Goal: Information Seeking & Learning: Learn about a topic

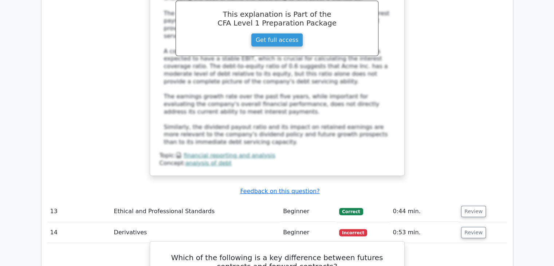
scroll to position [4780, 0]
drag, startPoint x: 343, startPoint y: 80, endPoint x: 162, endPoint y: 67, distance: 181.5
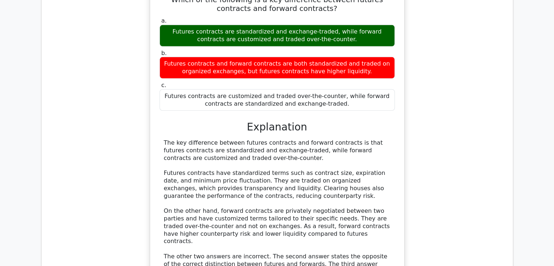
scroll to position [5043, 0]
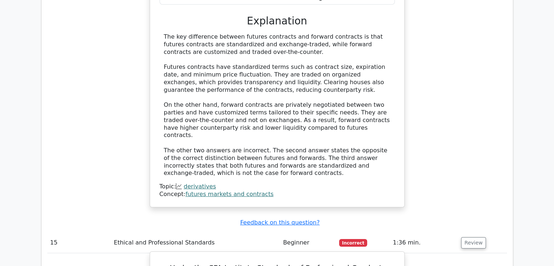
scroll to position [5333, 0]
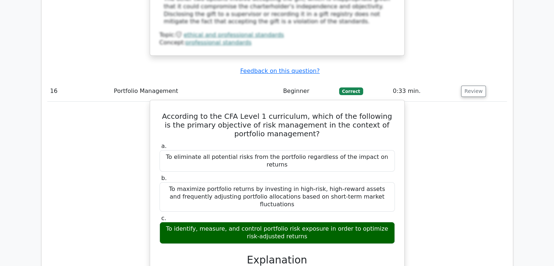
scroll to position [5761, 0]
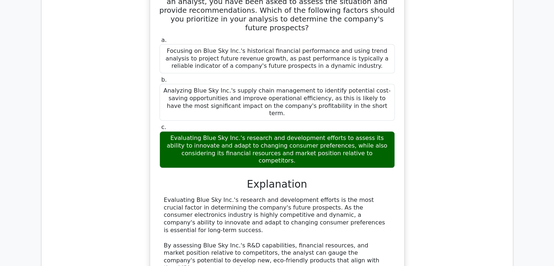
scroll to position [6190, 0]
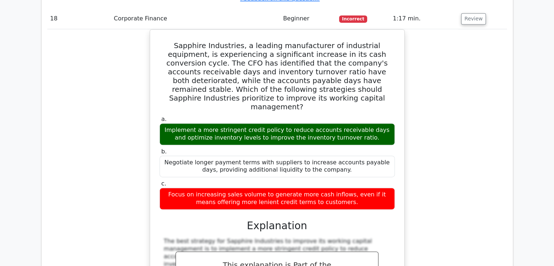
scroll to position [6593, 0]
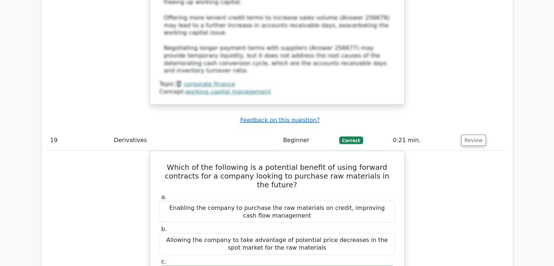
scroll to position [7093, 0]
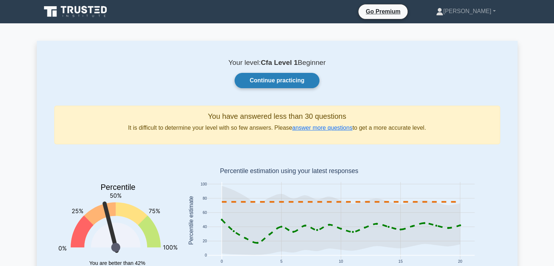
click at [296, 86] on link "Continue practicing" at bounding box center [277, 80] width 84 height 15
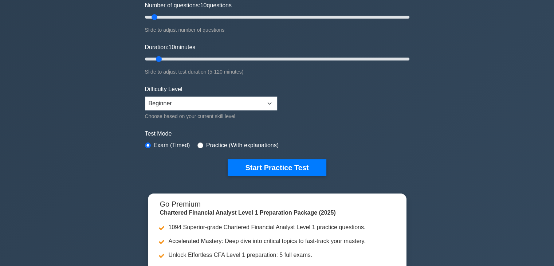
scroll to position [99, 0]
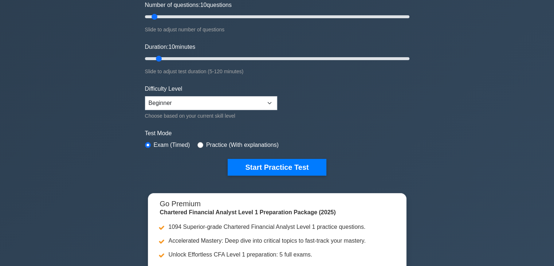
click at [202, 143] on div "Practice (With explanations)" at bounding box center [237, 145] width 81 height 9
click at [198, 143] on input "radio" at bounding box center [200, 145] width 6 height 6
radio input "true"
drag, startPoint x: 159, startPoint y: 57, endPoint x: 419, endPoint y: 76, distance: 261.4
type input "120"
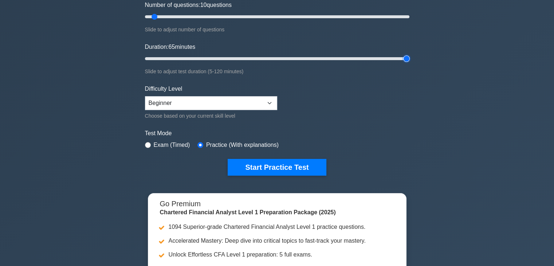
click at [409, 63] on input "Duration: 65 minutes" at bounding box center [277, 58] width 264 height 9
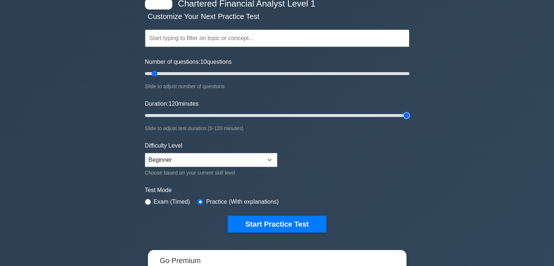
scroll to position [39, 0]
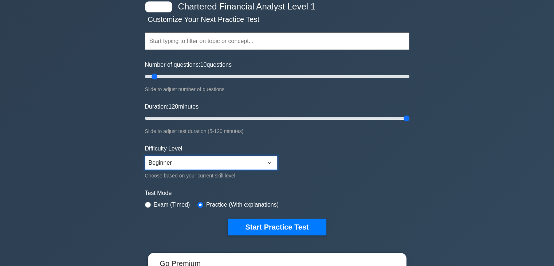
click at [267, 164] on select "Beginner Intermediate Expert" at bounding box center [211, 163] width 132 height 14
select select "expert"
click at [145, 156] on select "Beginner Intermediate Expert" at bounding box center [211, 163] width 132 height 14
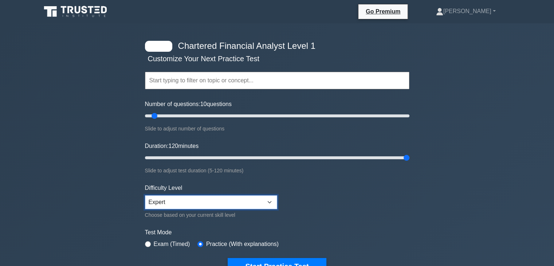
scroll to position [144, 0]
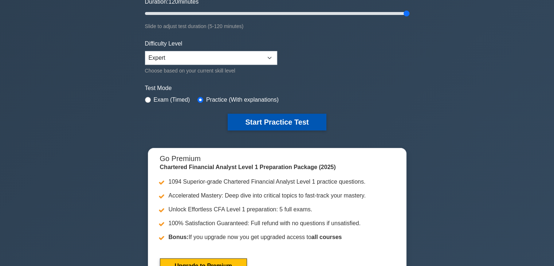
click at [297, 121] on button "Start Practice Test" at bounding box center [277, 122] width 98 height 17
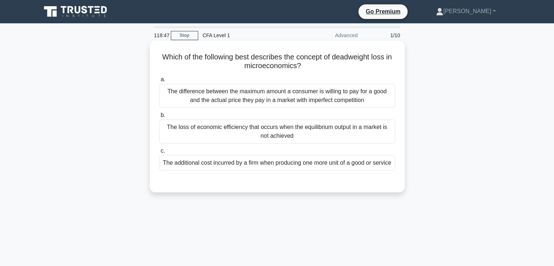
click at [315, 133] on div "The loss of economic efficiency that occurs when the equilibrium output in a ma…" at bounding box center [277, 131] width 236 height 24
click at [159, 118] on input "b. The loss of economic efficiency that occurs when the equilibrium output in a…" at bounding box center [159, 115] width 0 height 5
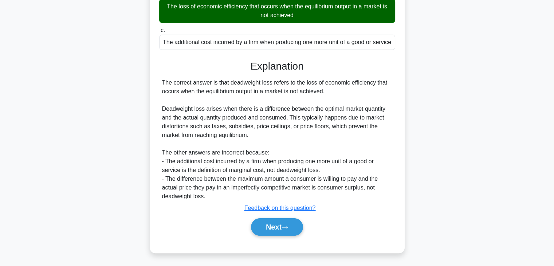
scroll to position [130, 0]
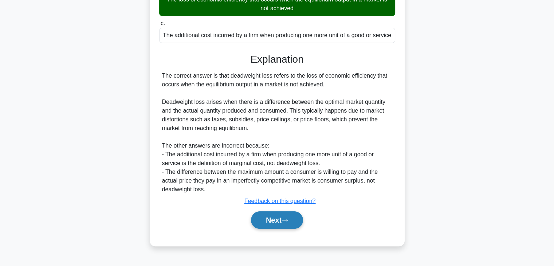
click at [288, 222] on icon at bounding box center [284, 220] width 7 height 4
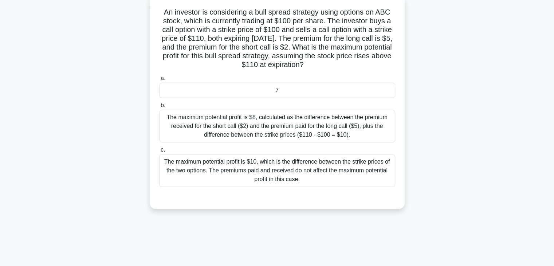
scroll to position [48, 0]
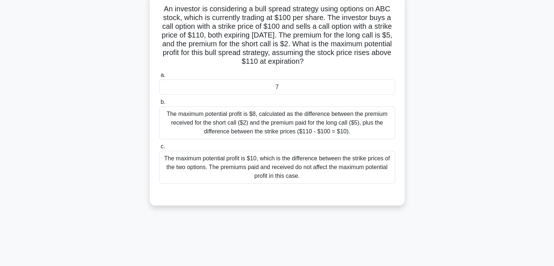
click at [363, 129] on div "The maximum potential profit is $8, calculated as the difference between the pr…" at bounding box center [277, 122] width 236 height 33
click at [159, 105] on input "b. The maximum potential profit is $8, calculated as the difference between the…" at bounding box center [159, 102] width 0 height 5
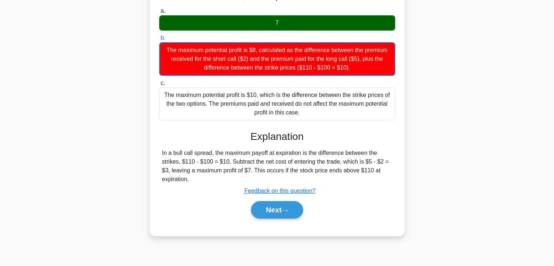
scroll to position [128, 0]
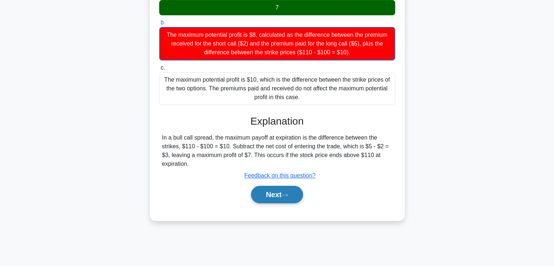
click at [272, 190] on button "Next" at bounding box center [277, 194] width 52 height 17
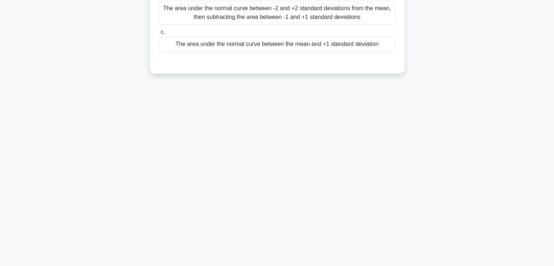
scroll to position [0, 0]
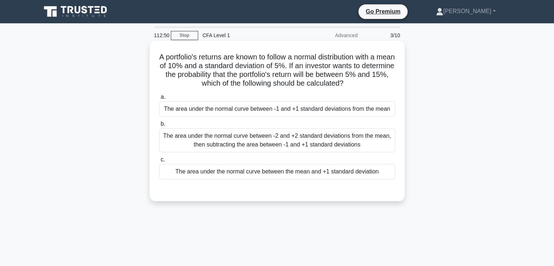
click at [253, 175] on div "The area under the normal curve between the mean and +1 standard deviation" at bounding box center [277, 171] width 236 height 15
click at [159, 162] on input "c. The area under the normal curve between the mean and +1 standard deviation" at bounding box center [159, 159] width 0 height 5
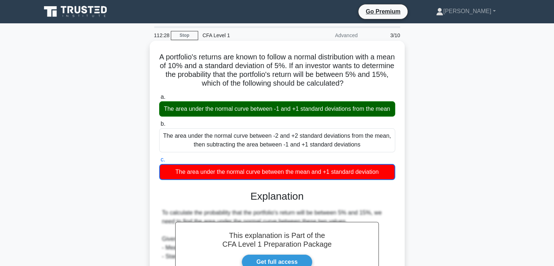
scroll to position [165, 0]
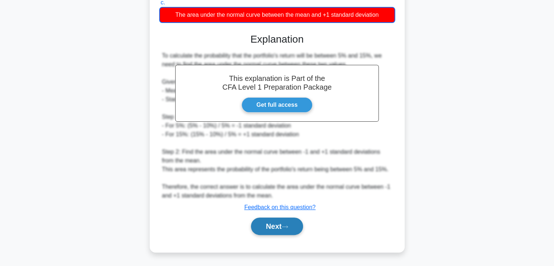
click at [280, 224] on button "Next" at bounding box center [277, 225] width 52 height 17
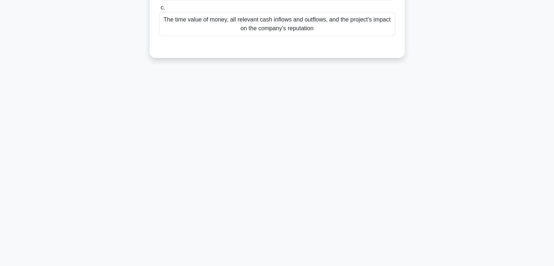
scroll to position [0, 0]
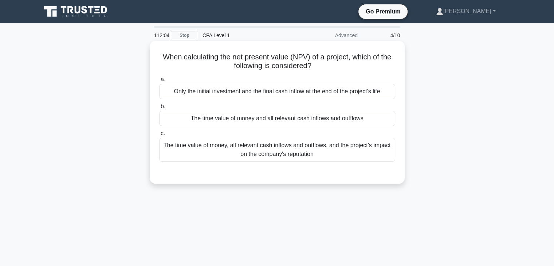
click at [329, 150] on div "The time value of money, all relevant cash inflows and outflows, and the projec…" at bounding box center [277, 150] width 236 height 24
click at [159, 136] on input "c. The time value of money, all relevant cash inflows and outflows, and the pro…" at bounding box center [159, 133] width 0 height 5
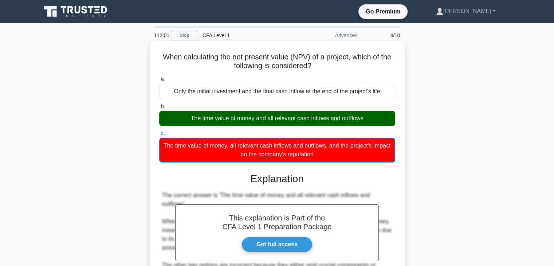
click at [340, 118] on div "The time value of money and all relevant cash inflows and outflows" at bounding box center [277, 118] width 236 height 15
click at [159, 109] on input "b. The time value of money and all relevant cash inflows and outflows" at bounding box center [159, 106] width 0 height 5
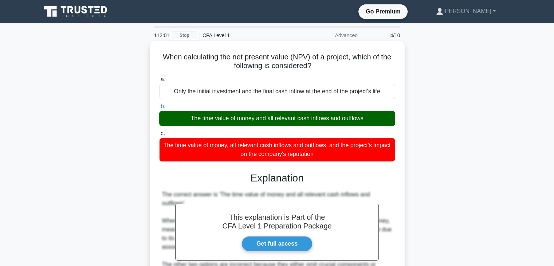
click at [340, 118] on div "The time value of money and all relevant cash inflows and outflows" at bounding box center [277, 118] width 236 height 15
click at [159, 109] on input "b. The time value of money and all relevant cash inflows and outflows" at bounding box center [159, 106] width 0 height 5
click at [340, 118] on div "The time value of money and all relevant cash inflows and outflows" at bounding box center [277, 118] width 236 height 15
click at [159, 109] on input "b. The time value of money and all relevant cash inflows and outflows" at bounding box center [159, 106] width 0 height 5
click at [340, 118] on div "The time value of money and all relevant cash inflows and outflows" at bounding box center [277, 118] width 236 height 15
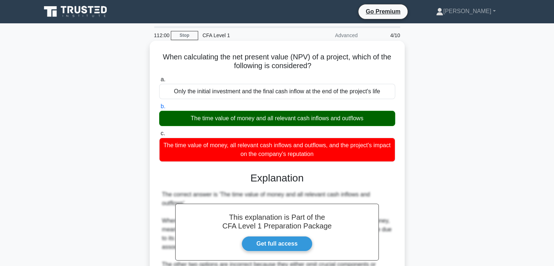
click at [159, 109] on input "b. The time value of money and all relevant cash inflows and outflows" at bounding box center [159, 106] width 0 height 5
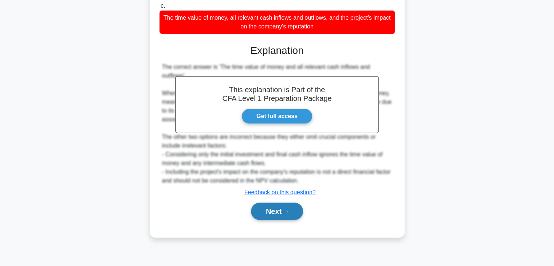
click at [283, 215] on button "Next" at bounding box center [277, 210] width 52 height 17
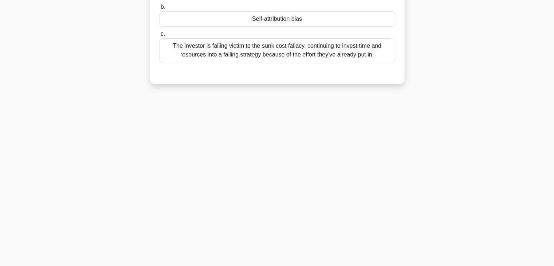
scroll to position [0, 0]
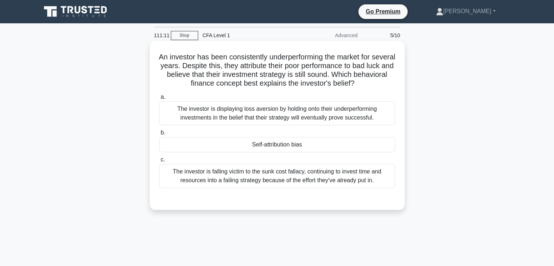
click at [308, 181] on div "The investor is falling victim to the sunk cost fallacy, continuing to invest t…" at bounding box center [277, 176] width 236 height 24
click at [159, 162] on input "c. The investor is falling victim to the sunk cost fallacy, continuing to inves…" at bounding box center [159, 159] width 0 height 5
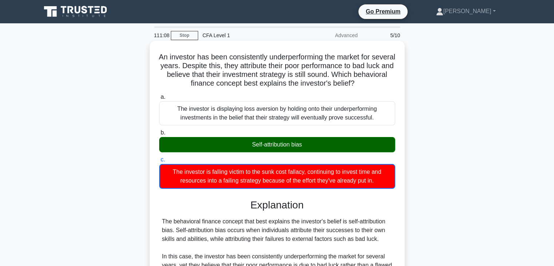
click at [322, 139] on div "Self-attribution bias" at bounding box center [277, 144] width 236 height 15
click at [159, 135] on input "b. Self-attribution bias" at bounding box center [159, 132] width 0 height 5
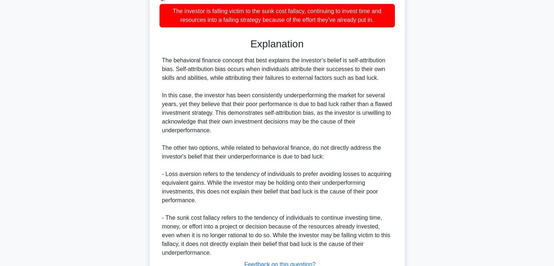
scroll to position [217, 0]
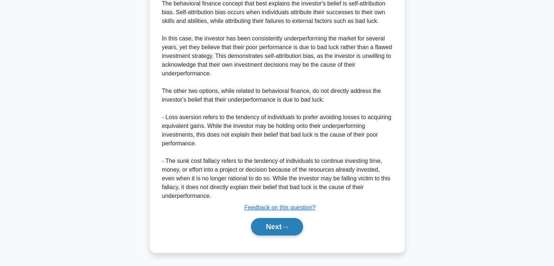
click at [268, 228] on button "Next" at bounding box center [277, 226] width 52 height 17
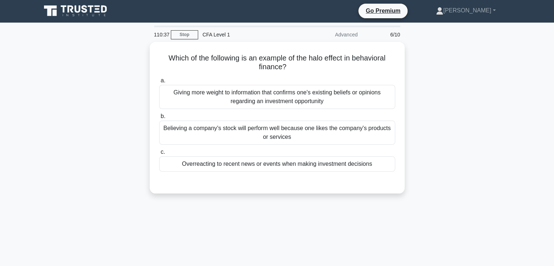
scroll to position [0, 0]
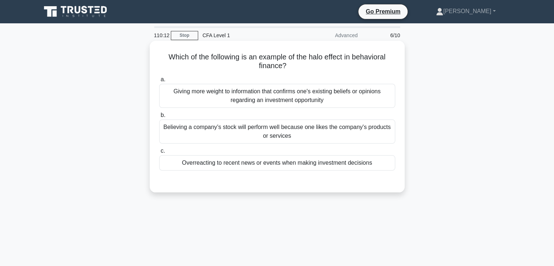
click at [323, 128] on div "Believing a company's stock will perform well because one likes the company's p…" at bounding box center [277, 131] width 236 height 24
click at [159, 118] on input "b. Believing a company's stock will perform well because one likes the company'…" at bounding box center [159, 115] width 0 height 5
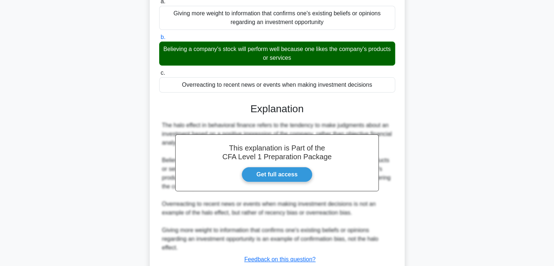
scroll to position [130, 0]
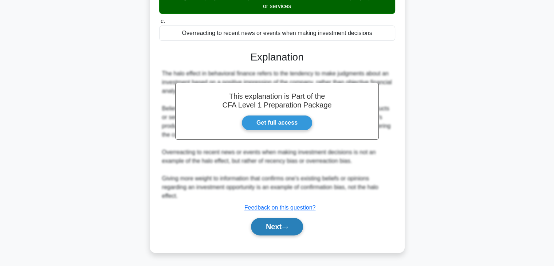
click at [285, 223] on button "Next" at bounding box center [277, 226] width 52 height 17
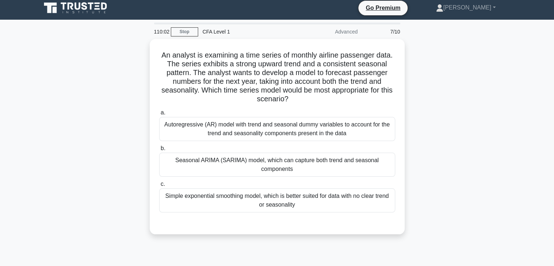
scroll to position [0, 0]
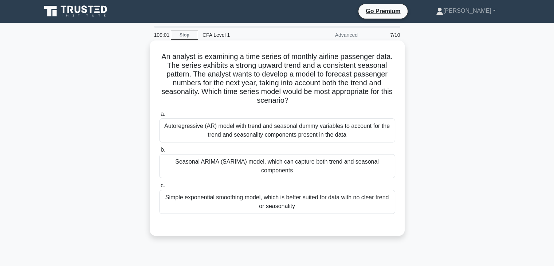
click at [323, 127] on div "Autoregressive (AR) model with trend and seasonal dummy variables to account fo…" at bounding box center [277, 130] width 236 height 24
click at [159, 117] on input "a. Autoregressive (AR) model with trend and seasonal dummy variables to account…" at bounding box center [159, 114] width 0 height 5
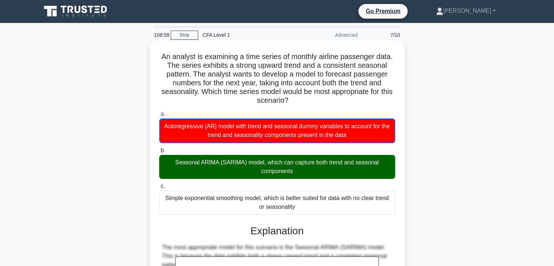
click at [275, 169] on div "Seasonal ARIMA (SARIMA) model, which can capture both trend and seasonal compon…" at bounding box center [277, 167] width 236 height 24
click at [159, 153] on input "b. Seasonal ARIMA (SARIMA) model, which can capture both trend and seasonal com…" at bounding box center [159, 150] width 0 height 5
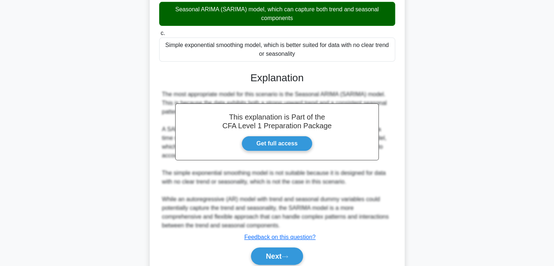
scroll to position [182, 0]
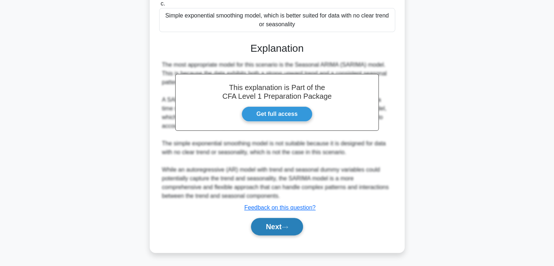
click at [275, 225] on button "Next" at bounding box center [277, 226] width 52 height 17
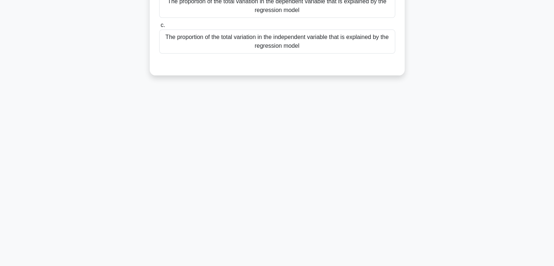
scroll to position [0, 0]
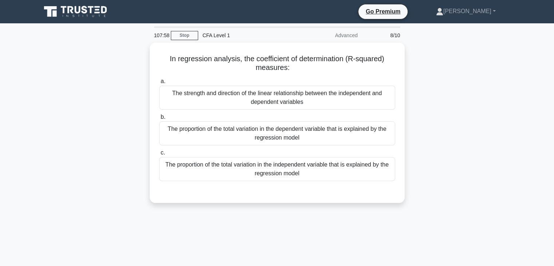
click at [307, 233] on div "107:58 Stop CFA Level 1 Advanced 8/10 In regression analysis, the coefficient o…" at bounding box center [277, 208] width 481 height 364
click at [309, 233] on div "107:27 Stop CFA Level 1 Advanced 8/10 In regression analysis, the coefficient o…" at bounding box center [277, 208] width 481 height 364
click at [307, 233] on div "107:25 Stop CFA Level 1 Advanced 8/10 In regression analysis, the coefficient o…" at bounding box center [277, 208] width 481 height 364
click at [313, 225] on div "107:16 Stop CFA Level 1 Advanced 8/10 In regression analysis, the coefficient o…" at bounding box center [277, 208] width 481 height 364
click at [313, 225] on div "107:11 Stop CFA Level 1 Advanced 8/10 In regression analysis, the coefficient o…" at bounding box center [277, 208] width 481 height 364
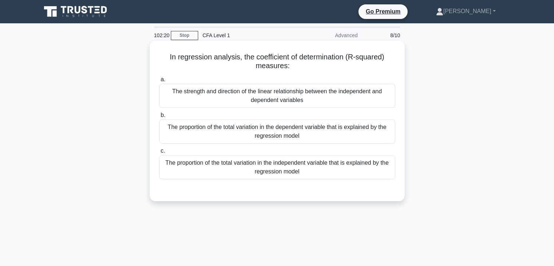
click at [289, 167] on div "The proportion of the total variation in the independent variable that is expla…" at bounding box center [277, 167] width 236 height 24
click at [159, 153] on input "c. The proportion of the total variation in the independent variable that is ex…" at bounding box center [159, 151] width 0 height 5
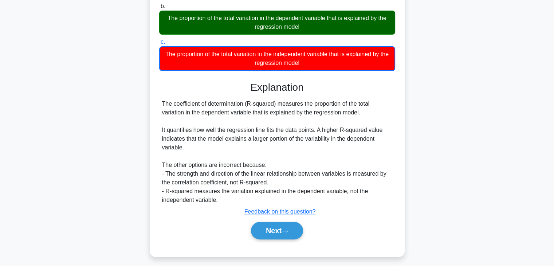
scroll to position [109, 0]
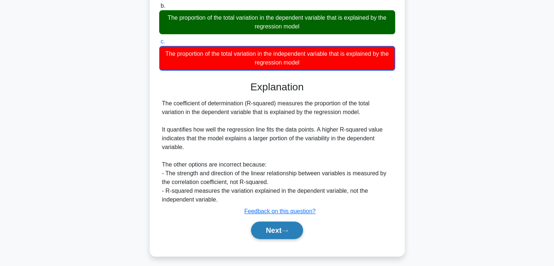
click at [282, 228] on button "Next" at bounding box center [277, 229] width 52 height 17
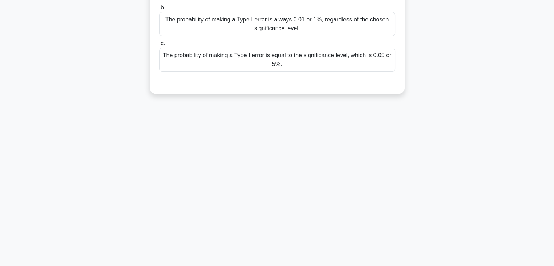
scroll to position [0, 0]
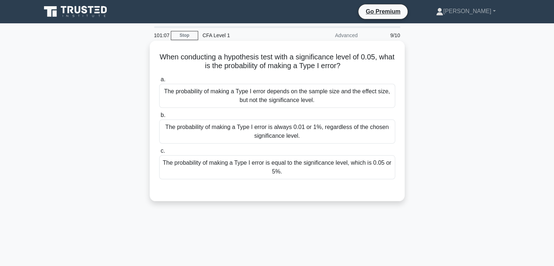
click at [280, 170] on div "The probability of making a Type I error is equal to the significance level, wh…" at bounding box center [277, 167] width 236 height 24
click at [159, 153] on input "c. The probability of making a Type I error is equal to the significance level,…" at bounding box center [159, 151] width 0 height 5
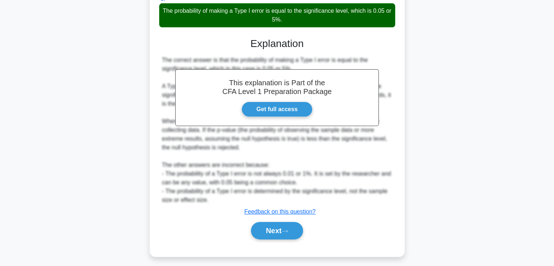
scroll to position [156, 0]
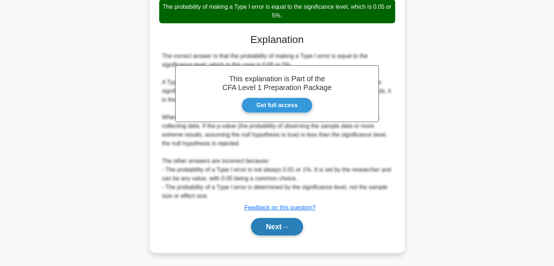
click at [279, 225] on button "Next" at bounding box center [277, 226] width 52 height 17
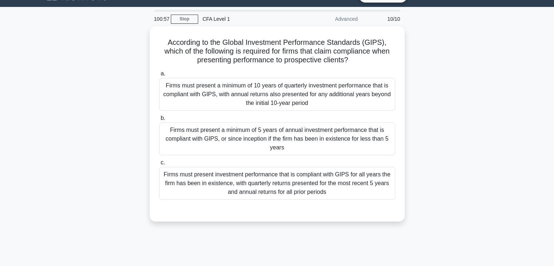
scroll to position [16, 0]
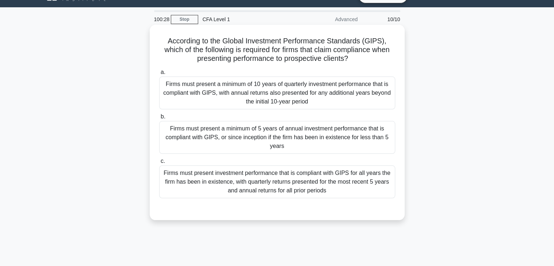
click at [280, 180] on div "Firms must present investment performance that is compliant with GIPS for all y…" at bounding box center [277, 181] width 236 height 33
click at [159, 163] on input "c. Firms must present investment performance that is compliant with GIPS for al…" at bounding box center [159, 161] width 0 height 5
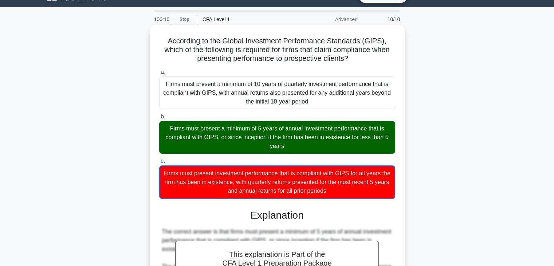
click at [303, 144] on div "Firms must present a minimum of 5 years of annual investment performance that i…" at bounding box center [277, 137] width 236 height 33
click at [159, 119] on input "b. Firms must present a minimum of 5 years of annual investment performance tha…" at bounding box center [159, 116] width 0 height 5
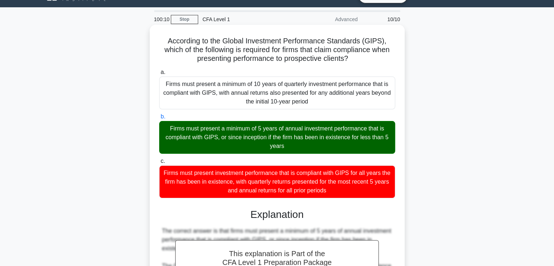
scroll to position [165, 0]
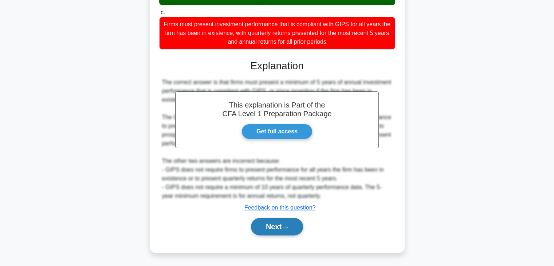
click at [287, 229] on button "Next" at bounding box center [277, 226] width 52 height 17
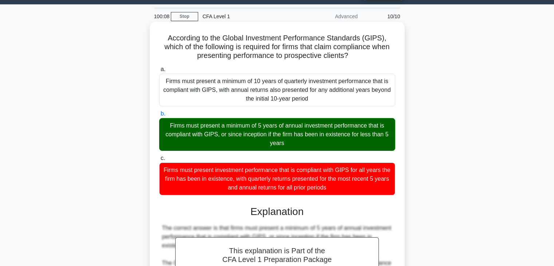
scroll to position [18, 0]
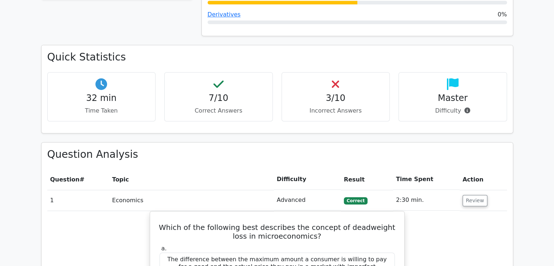
scroll to position [392, 0]
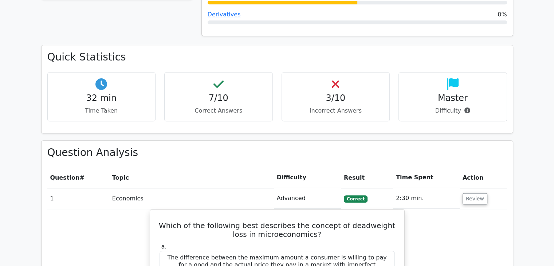
click at [354, 195] on span "Correct" at bounding box center [356, 198] width 24 height 7
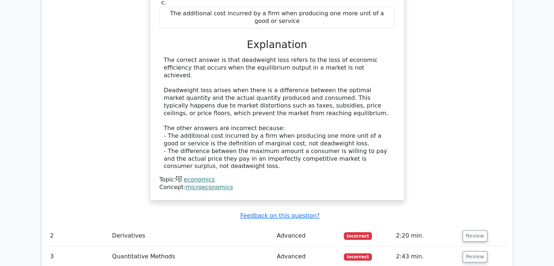
scroll to position [935, 0]
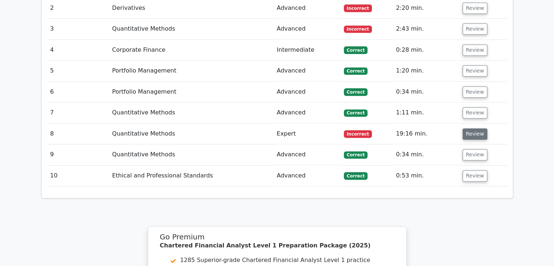
click at [473, 128] on button "Review" at bounding box center [474, 133] width 25 height 11
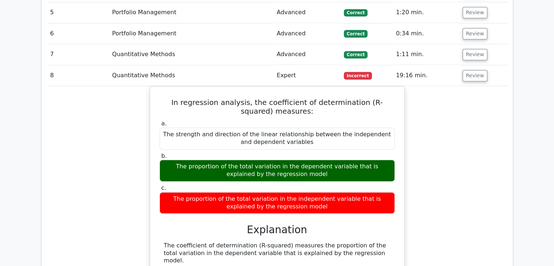
scroll to position [1220, 0]
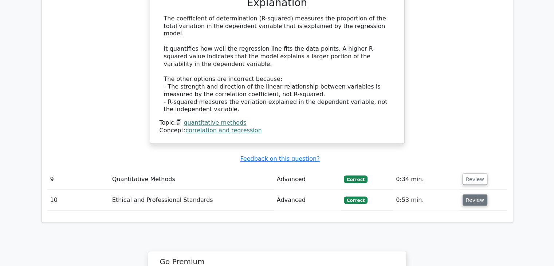
click at [469, 194] on button "Review" at bounding box center [474, 199] width 25 height 11
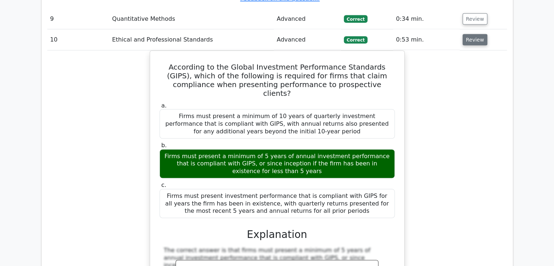
scroll to position [1376, 0]
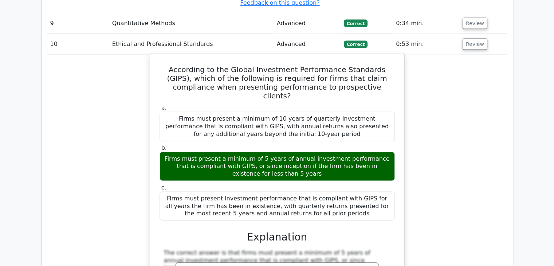
click at [306, 151] on div "Firms must present a minimum of 5 years of annual investment performance that i…" at bounding box center [276, 165] width 235 height 29
click at [300, 191] on div "Firms must present investment performance that is compliant with GIPS for all y…" at bounding box center [276, 205] width 235 height 29
click at [331, 151] on div "Firms must present a minimum of 5 years of annual investment performance that i…" at bounding box center [276, 165] width 235 height 29
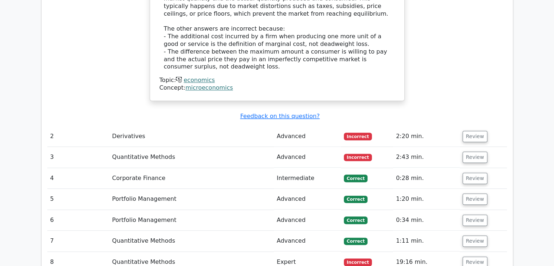
scroll to position [807, 0]
click at [464, 131] on button "Review" at bounding box center [474, 136] width 25 height 11
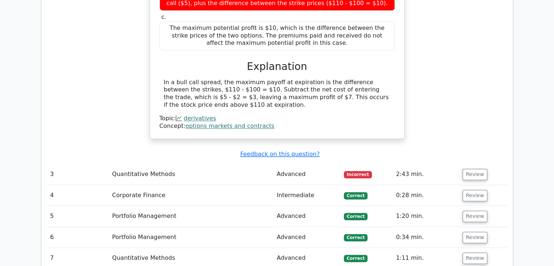
scroll to position [1092, 0]
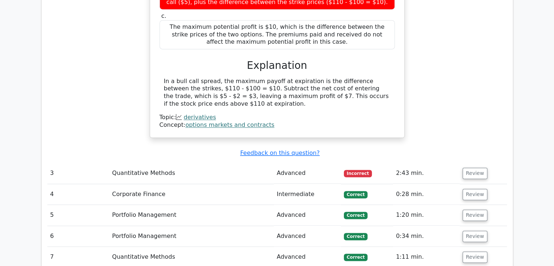
click at [460, 163] on td "Review" at bounding box center [483, 173] width 47 height 21
click at [462, 168] on button "Review" at bounding box center [474, 173] width 25 height 11
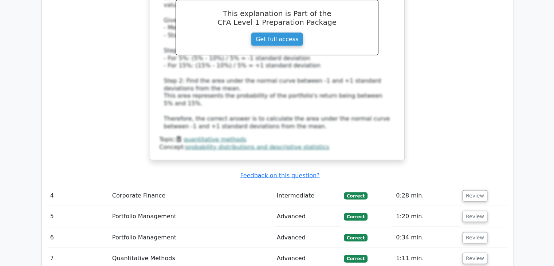
scroll to position [1478, 0]
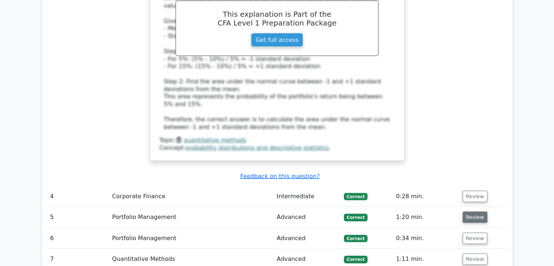
click at [469, 212] on button "Review" at bounding box center [474, 217] width 25 height 11
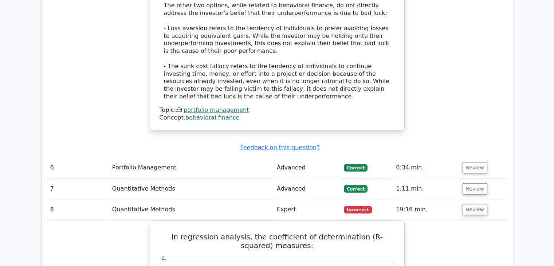
scroll to position [1963, 0]
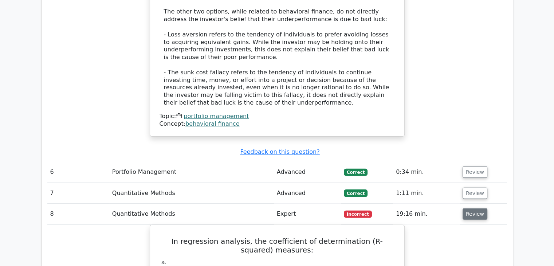
click at [469, 208] on button "Review" at bounding box center [474, 213] width 25 height 11
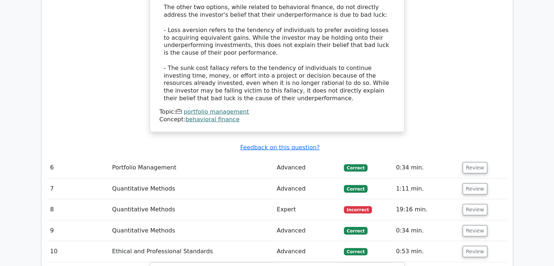
scroll to position [1968, 0]
click at [467, 246] on button "Review" at bounding box center [474, 251] width 25 height 11
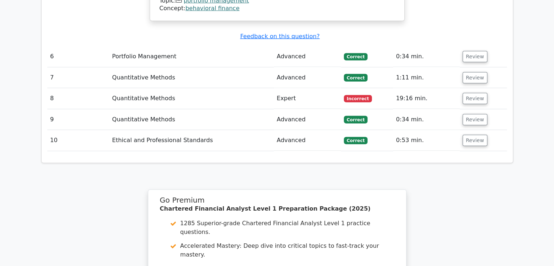
scroll to position [2139, 0]
